Goal: Task Accomplishment & Management: Use online tool/utility

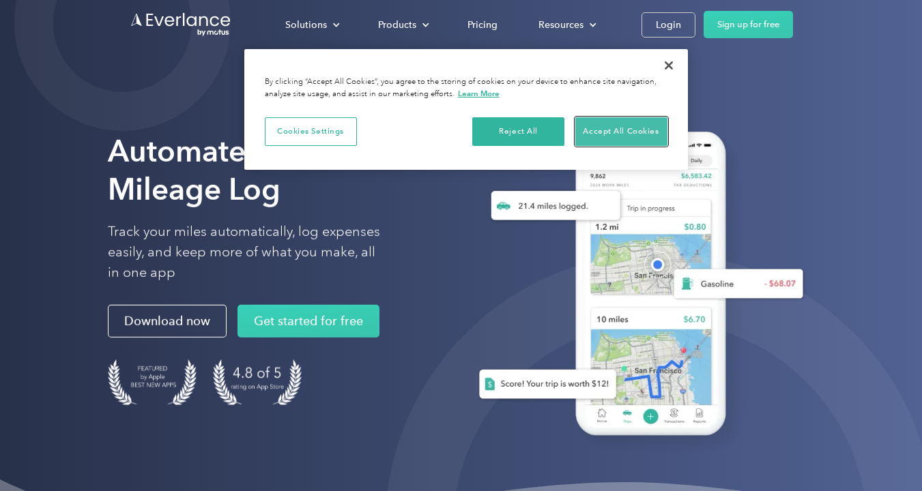
click at [635, 125] on button "Accept All Cookies" at bounding box center [621, 131] width 92 height 29
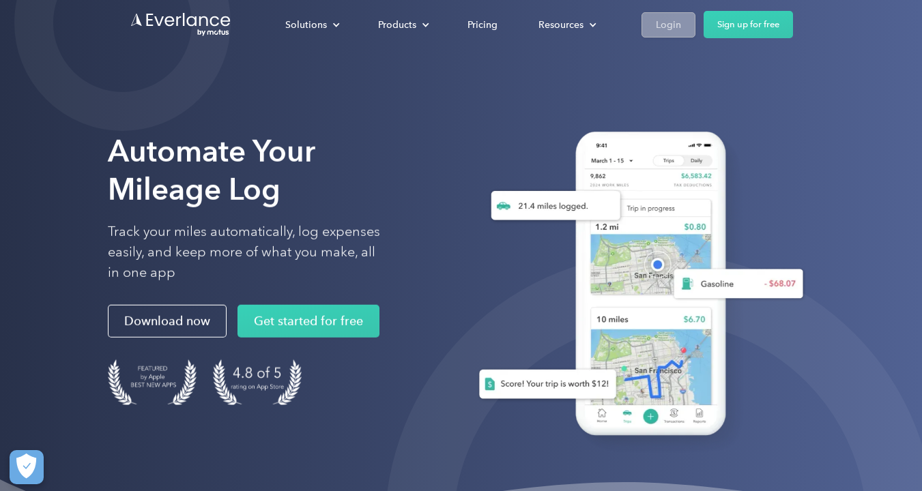
click at [663, 23] on div "Login" at bounding box center [668, 24] width 25 height 17
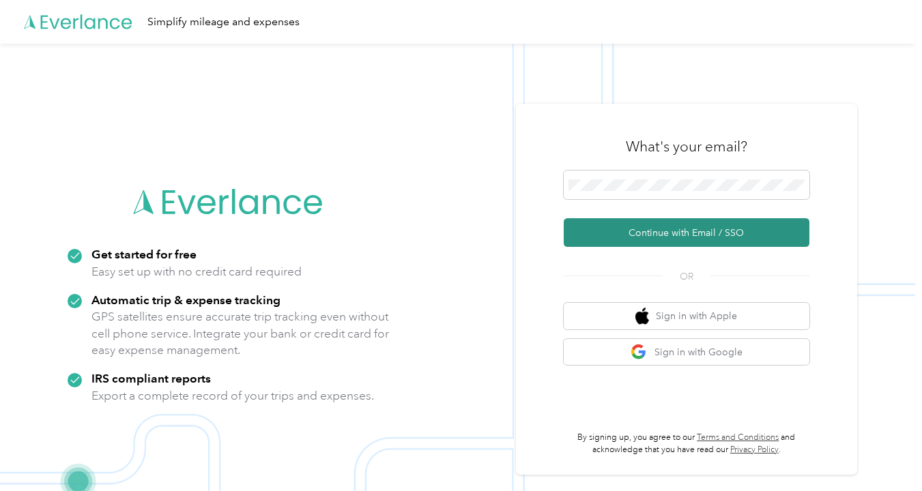
click at [679, 239] on button "Continue with Email / SSO" at bounding box center [686, 232] width 246 height 29
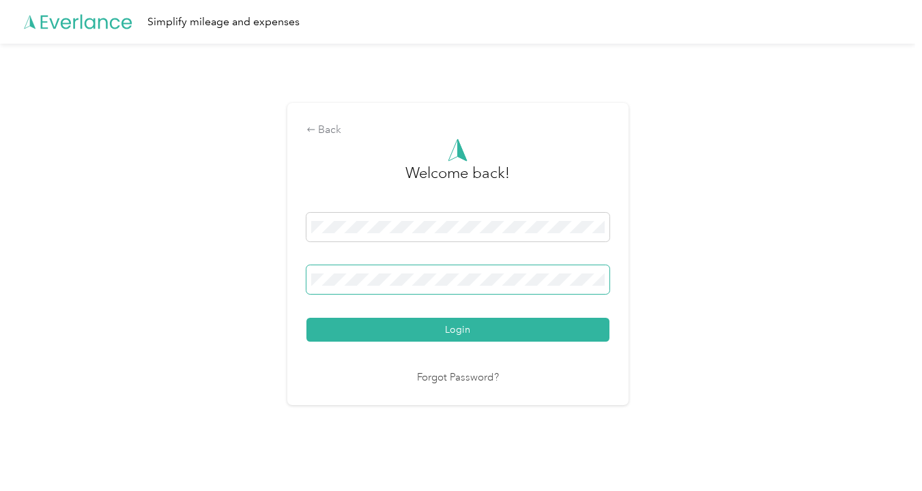
click at [505, 287] on span at bounding box center [457, 279] width 303 height 29
click at [306, 318] on button "Login" at bounding box center [457, 330] width 303 height 24
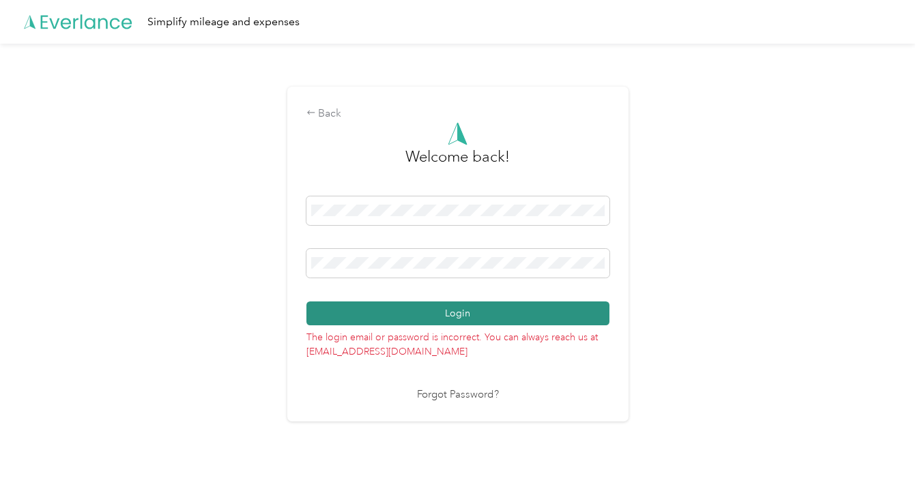
click at [403, 321] on button "Login" at bounding box center [457, 314] width 303 height 24
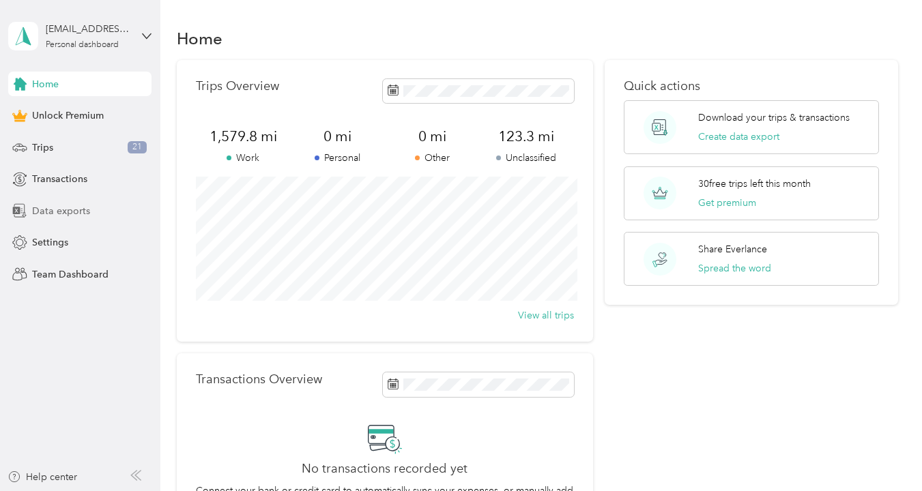
click at [78, 205] on span "Data exports" at bounding box center [61, 211] width 58 height 14
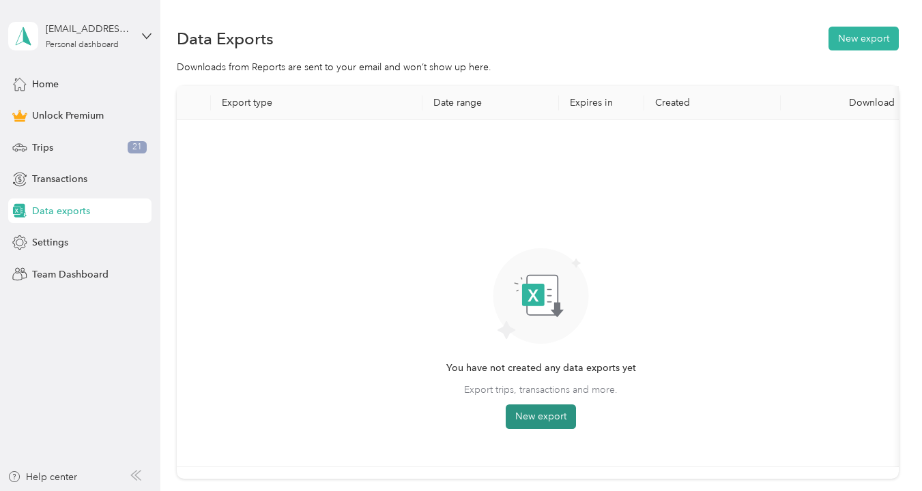
click at [560, 420] on button "New export" at bounding box center [540, 417] width 70 height 25
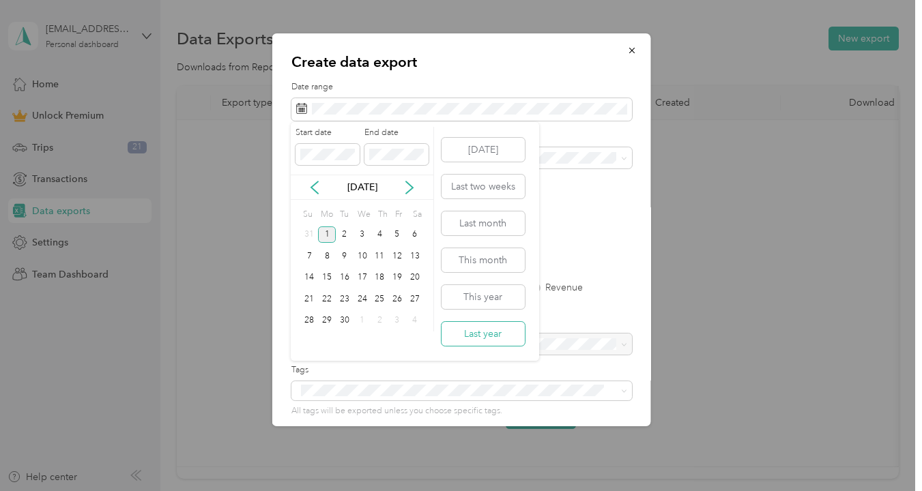
click at [484, 328] on button "Last year" at bounding box center [482, 334] width 83 height 24
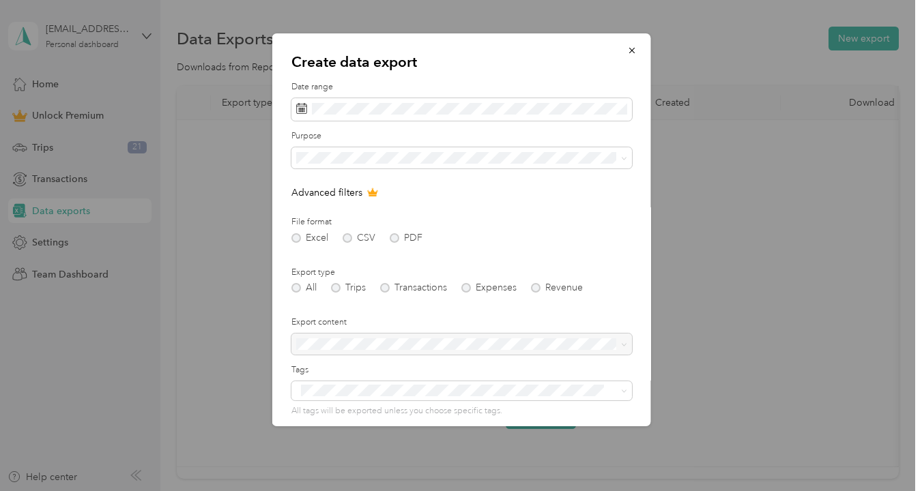
click at [468, 204] on div "Work" at bounding box center [460, 203] width 321 height 14
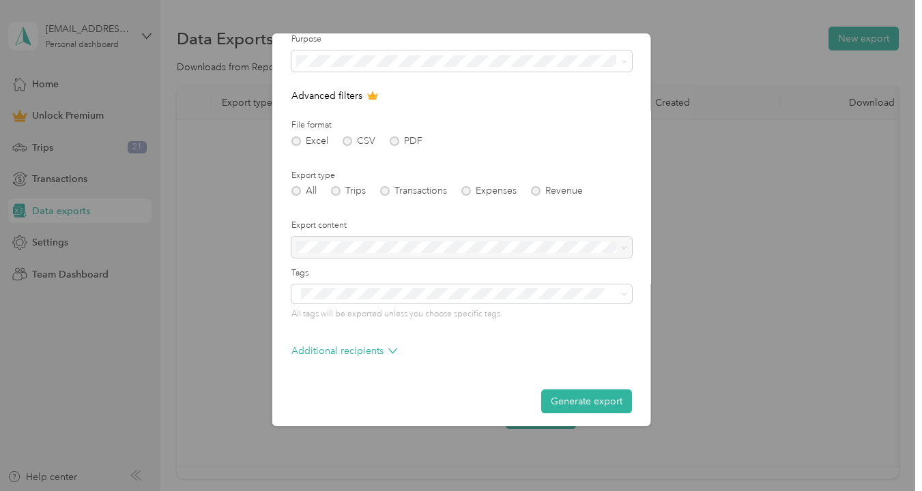
scroll to position [103, 0]
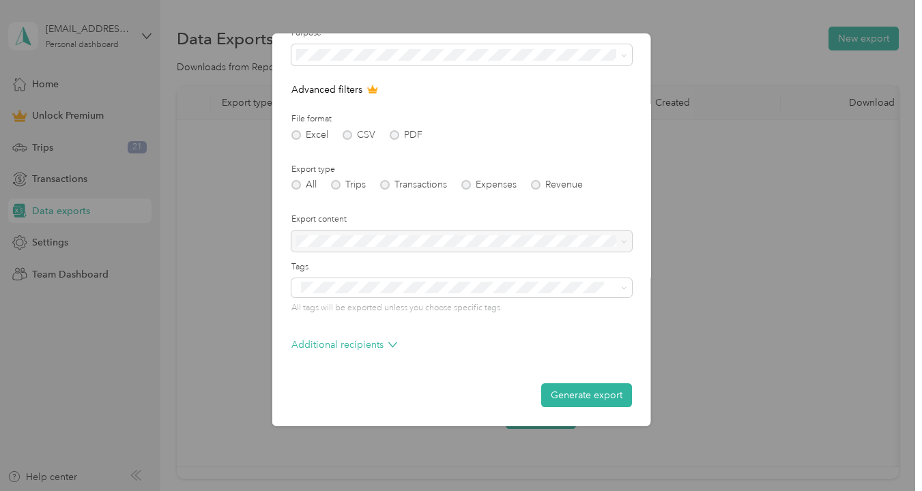
click at [336, 185] on div "All Trips Transactions Expenses Revenue" at bounding box center [461, 185] width 340 height 10
click at [334, 186] on div "All Trips Transactions Expenses Revenue" at bounding box center [461, 185] width 340 height 10
click at [392, 239] on div at bounding box center [461, 242] width 340 height 22
click at [597, 397] on button "Generate export" at bounding box center [585, 395] width 91 height 24
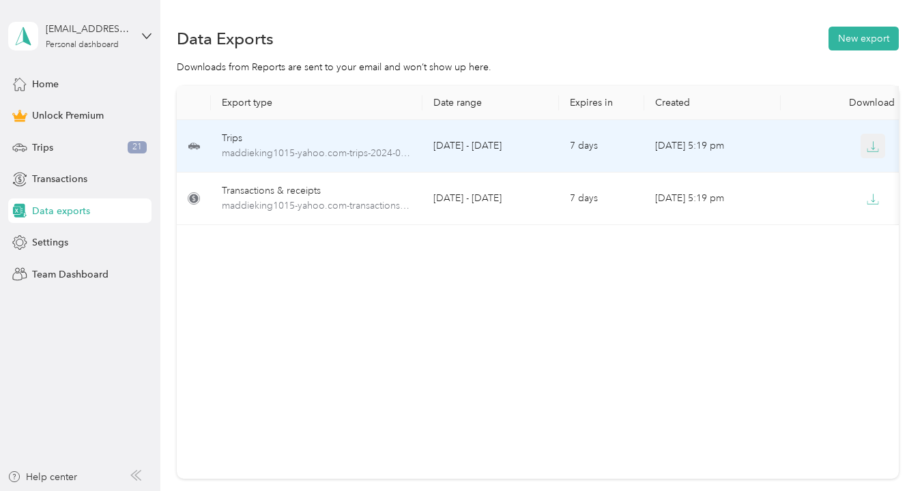
click at [875, 142] on icon "button" at bounding box center [872, 147] width 12 height 12
